Goal: Information Seeking & Learning: Learn about a topic

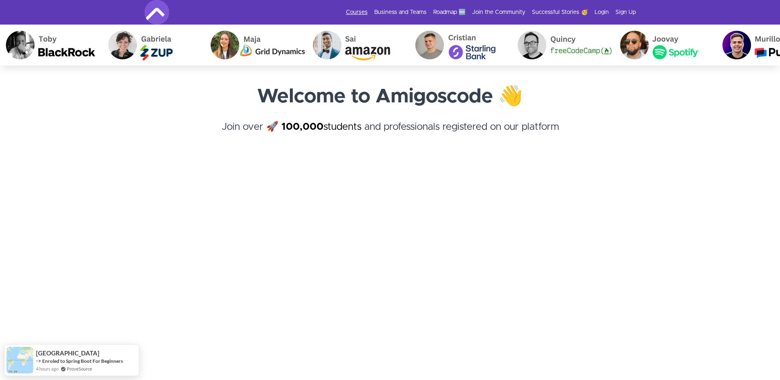
click at [355, 14] on link "Courses" at bounding box center [357, 12] width 22 height 8
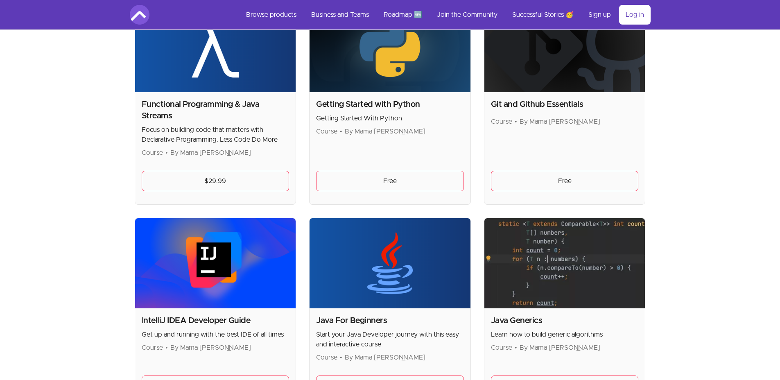
scroll to position [655, 0]
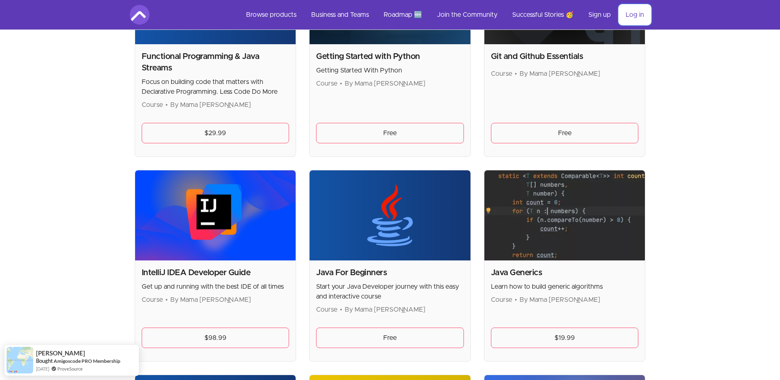
click at [634, 11] on link "Log in" at bounding box center [635, 15] width 32 height 20
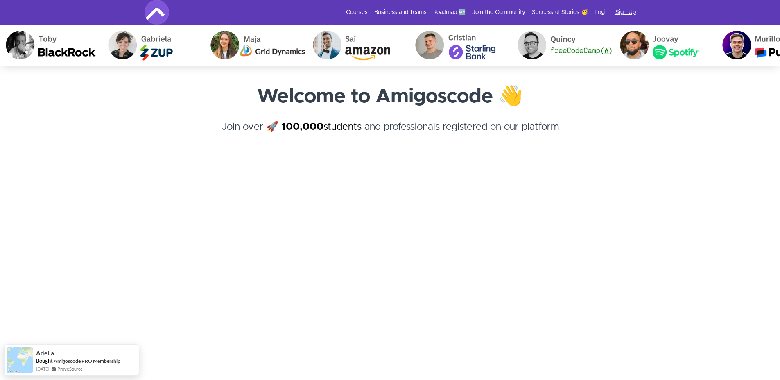
click at [630, 9] on link "Sign Up" at bounding box center [625, 12] width 20 height 8
click at [162, 11] on img at bounding box center [157, 12] width 25 height 25
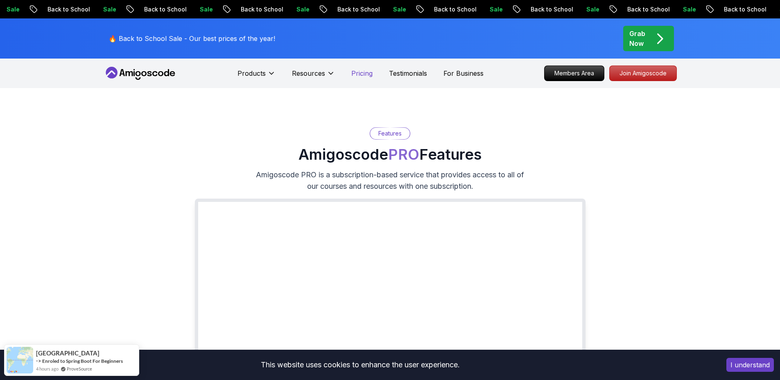
click at [354, 74] on p "Pricing" at bounding box center [361, 73] width 21 height 10
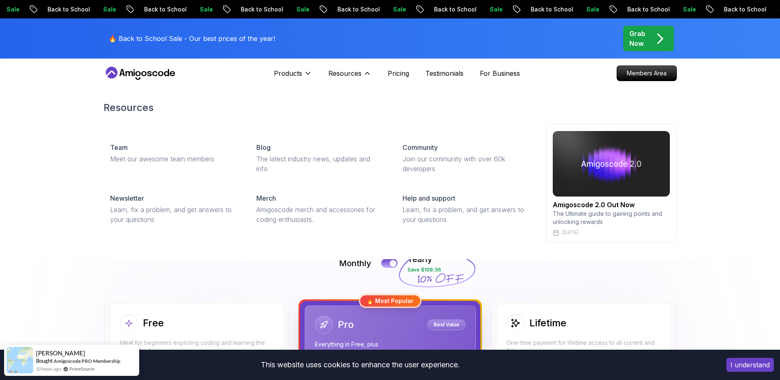
click at [664, 255] on div "Resources Team Meet our awesome team members Blog The latest industry news, upd…" at bounding box center [390, 172] width 573 height 174
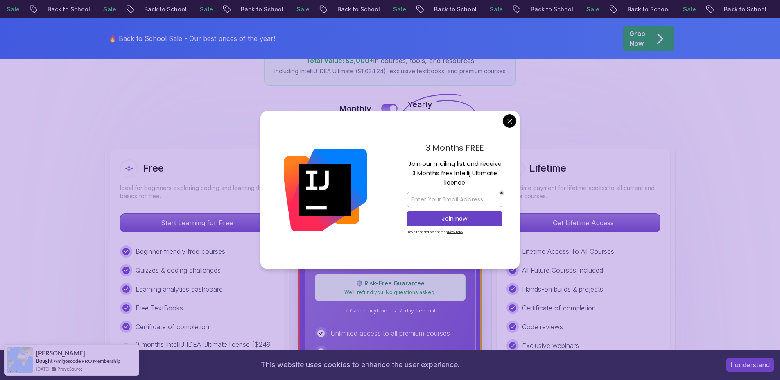
scroll to position [144, 0]
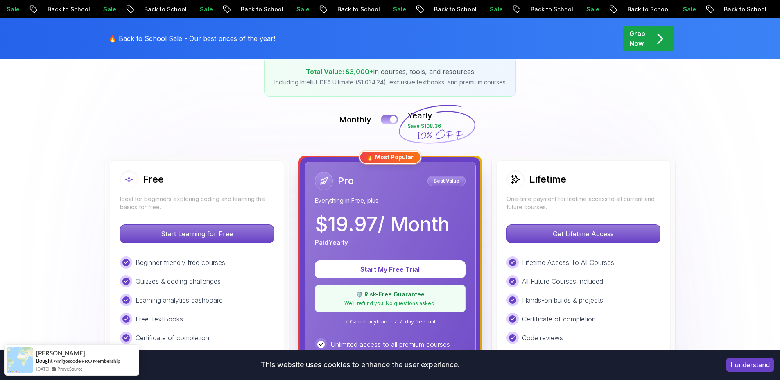
click at [393, 119] on div at bounding box center [393, 119] width 7 height 7
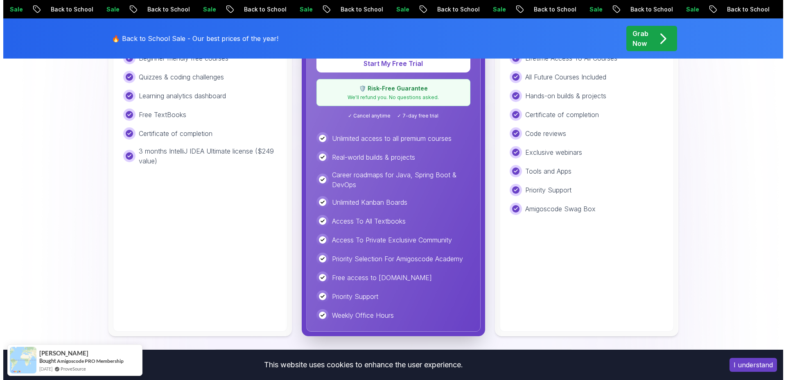
scroll to position [0, 0]
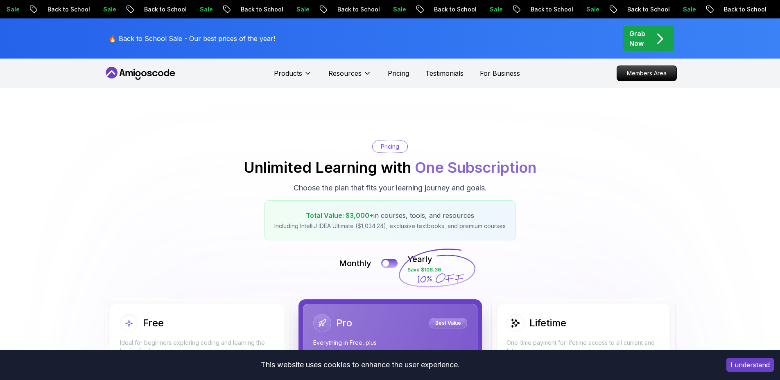
click at [645, 49] on span "pre-order" at bounding box center [648, 38] width 51 height 25
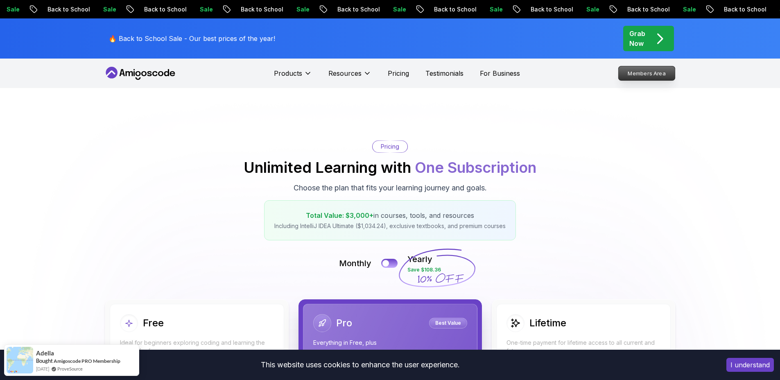
click at [641, 77] on p "Members Area" at bounding box center [646, 73] width 56 height 14
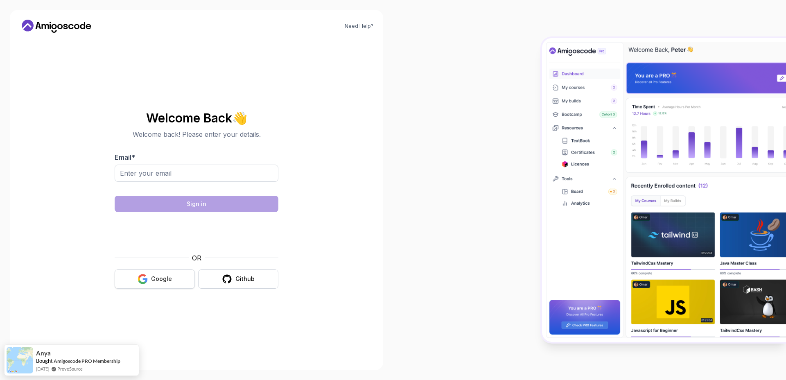
click at [170, 282] on div "Google" at bounding box center [161, 279] width 21 height 8
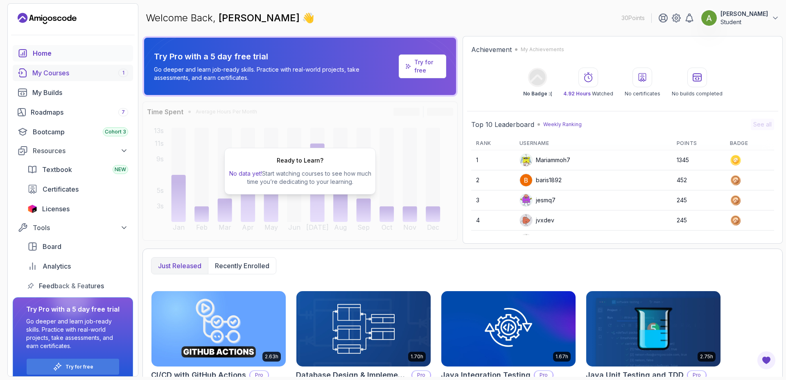
click at [52, 68] on div "My Courses 1" at bounding box center [80, 73] width 96 height 10
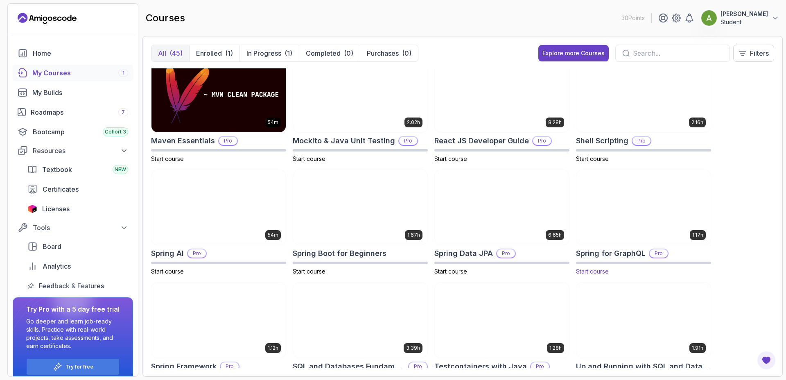
scroll to position [913, 0]
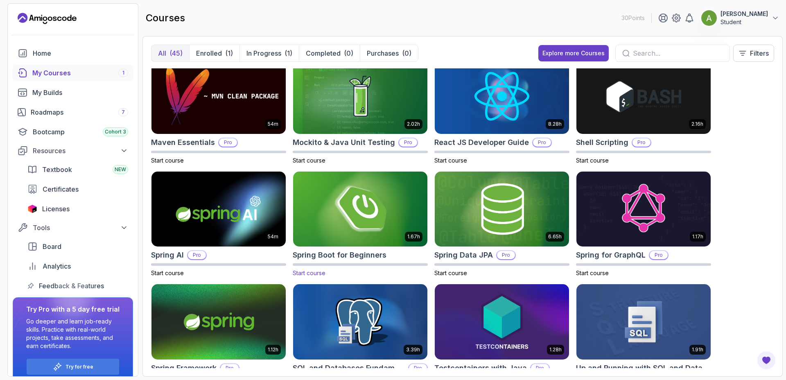
click at [362, 209] on img at bounding box center [360, 208] width 141 height 79
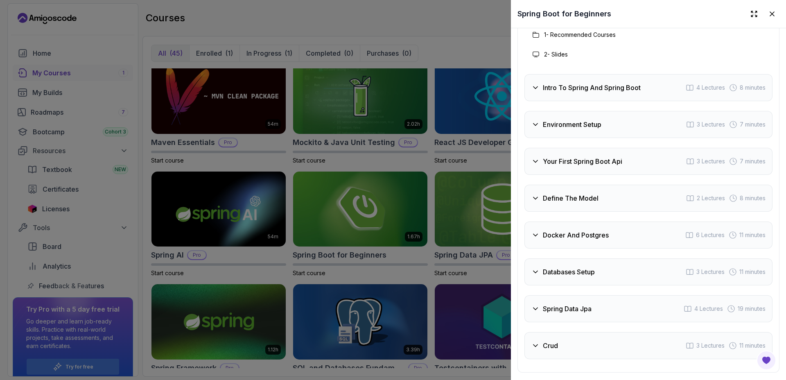
scroll to position [1504, 0]
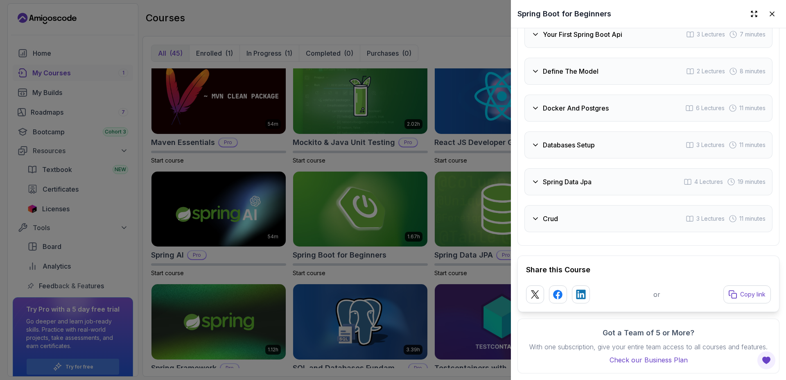
click at [319, 155] on div at bounding box center [393, 190] width 786 height 380
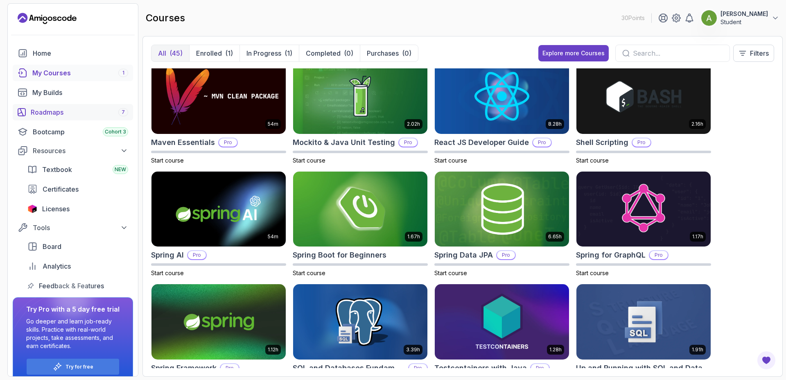
click at [88, 116] on div "Roadmaps 7" at bounding box center [79, 112] width 97 height 10
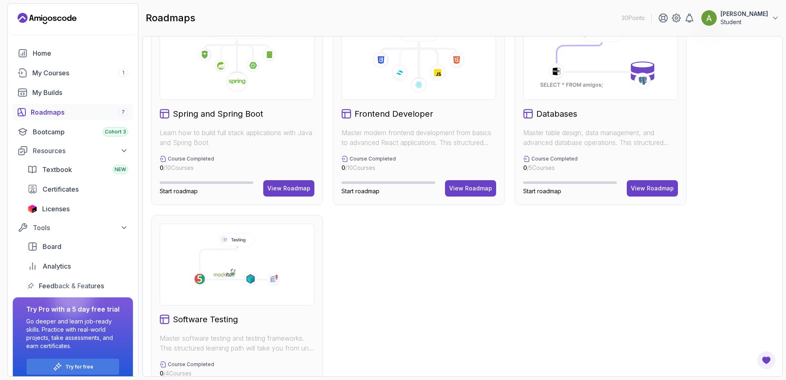
scroll to position [283, 0]
